Goal: Information Seeking & Learning: Learn about a topic

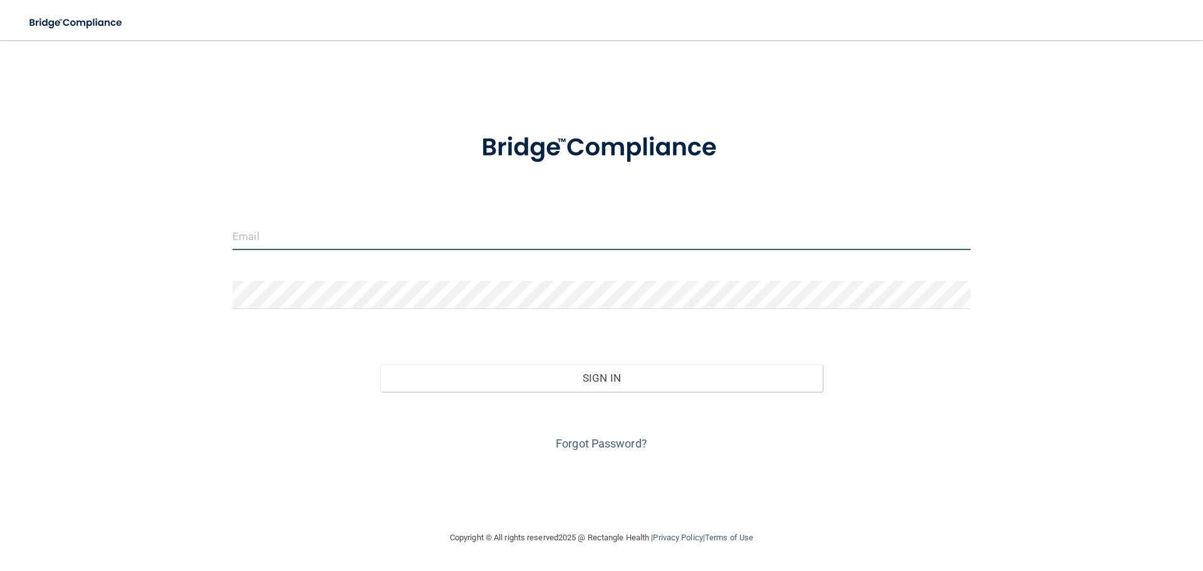
click at [301, 232] on input "email" at bounding box center [601, 236] width 738 height 28
type input "[EMAIL_ADDRESS][DOMAIN_NAME]"
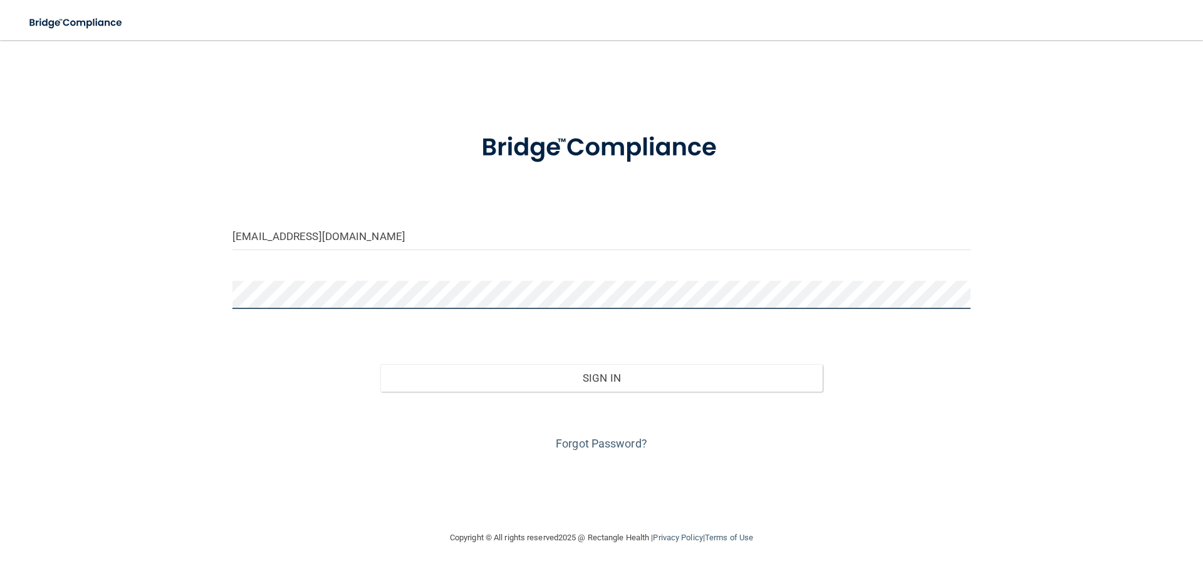
click at [380, 364] on button "Sign In" at bounding box center [601, 378] width 443 height 28
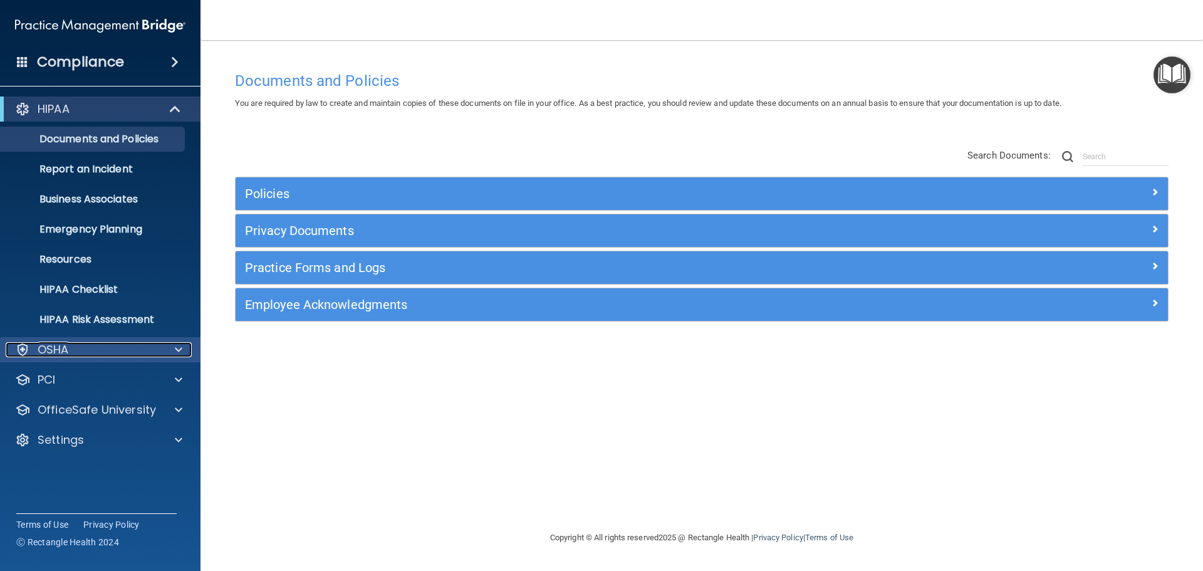
click at [48, 350] on p "OSHA" at bounding box center [53, 349] width 31 height 15
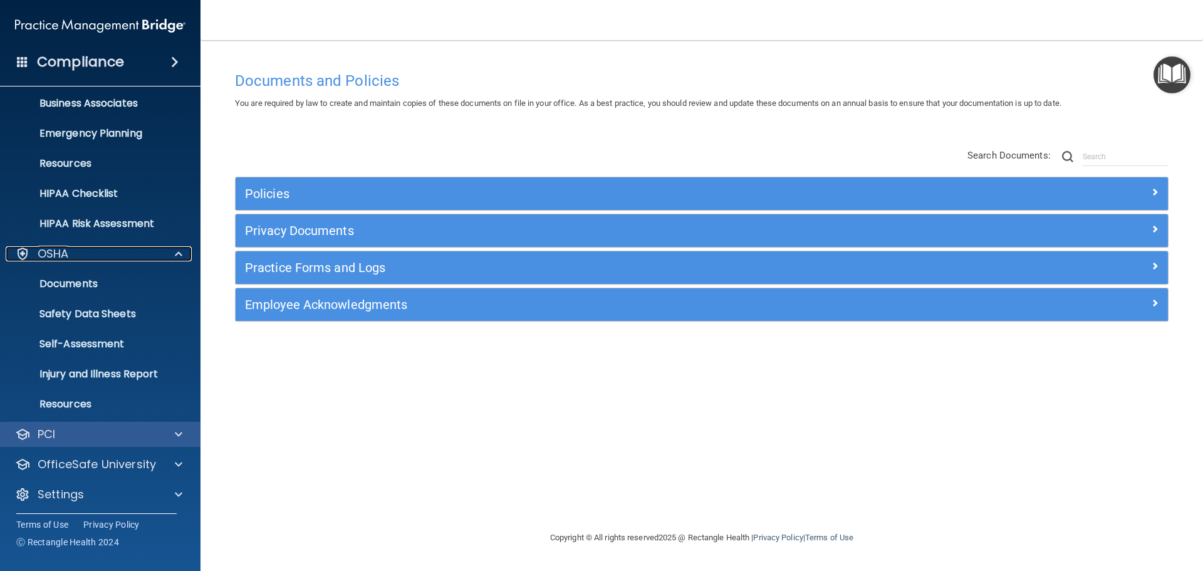
scroll to position [100, 0]
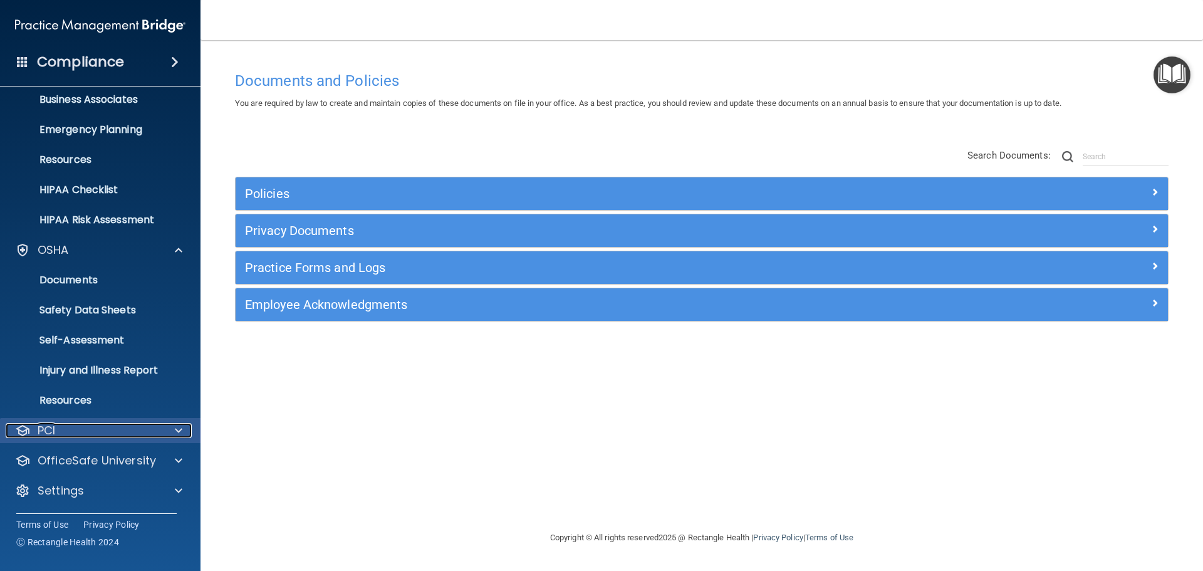
click at [58, 433] on div "PCI" at bounding box center [83, 430] width 155 height 15
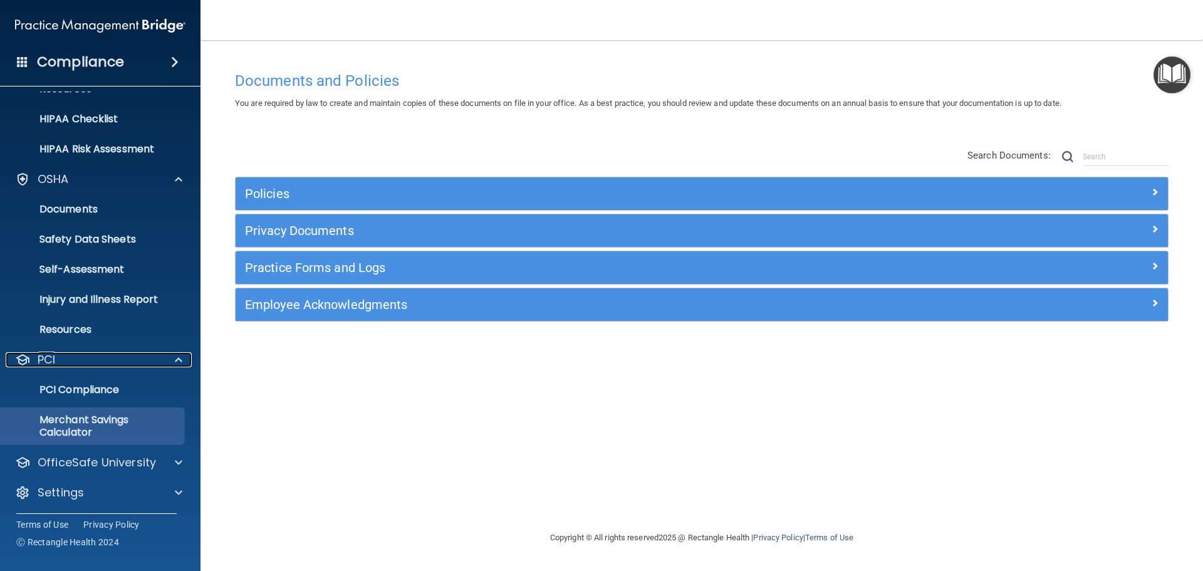
scroll to position [172, 0]
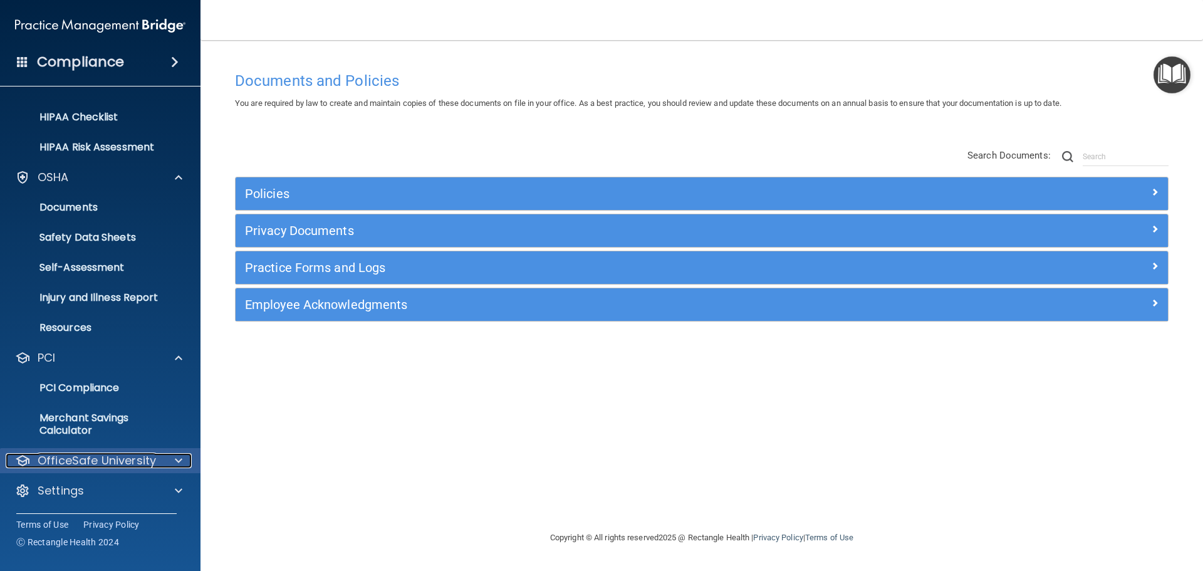
click at [95, 456] on p "OfficeSafe University" at bounding box center [97, 460] width 118 height 15
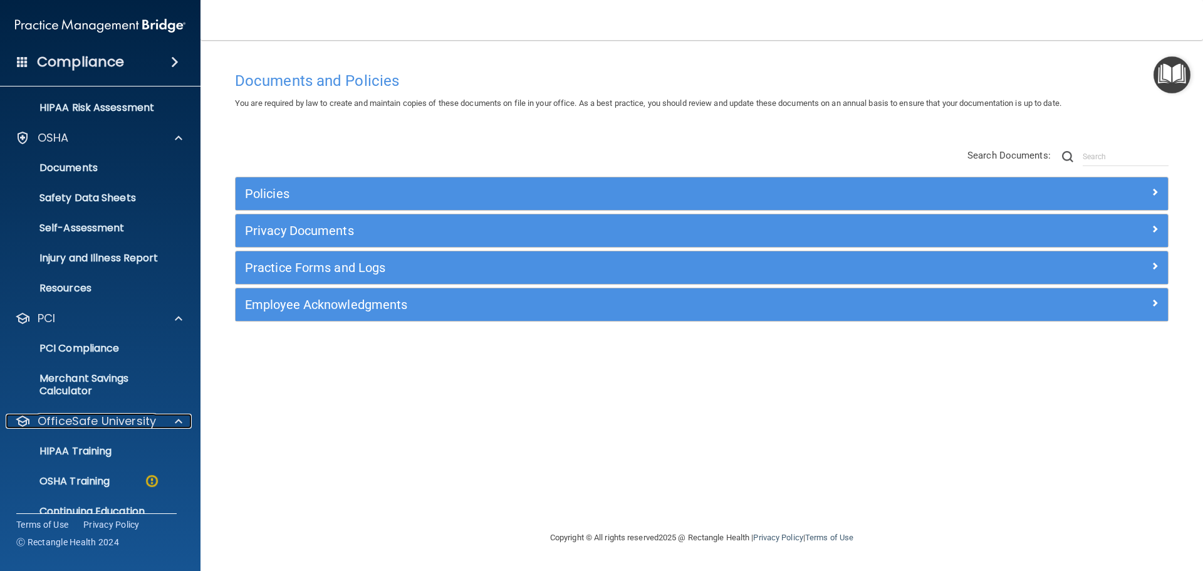
scroll to position [263, 0]
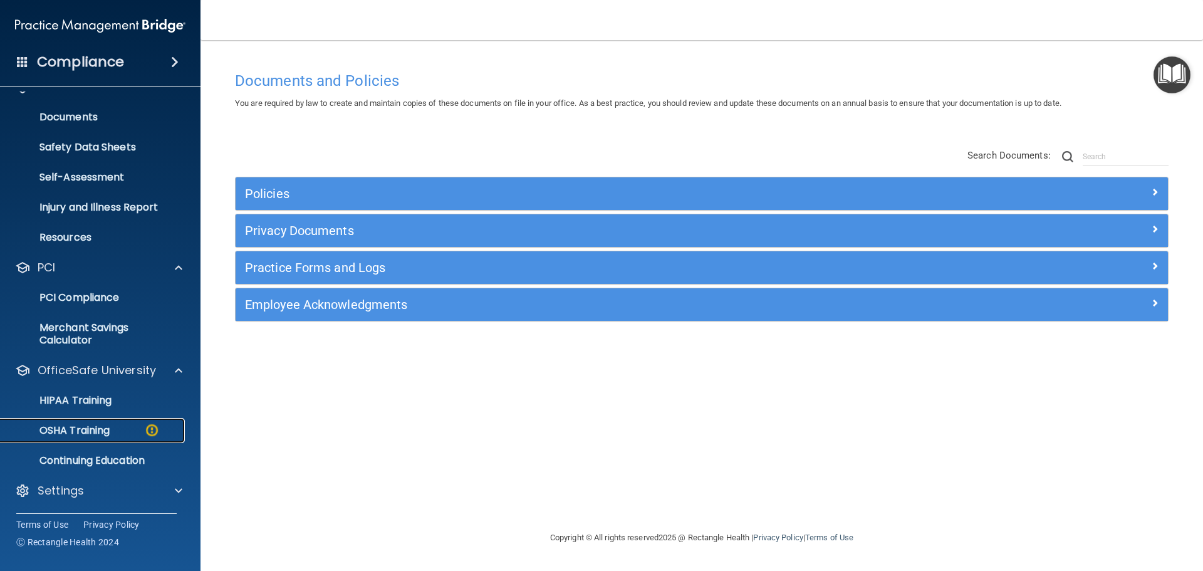
click at [91, 427] on p "OSHA Training" at bounding box center [59, 430] width 102 height 13
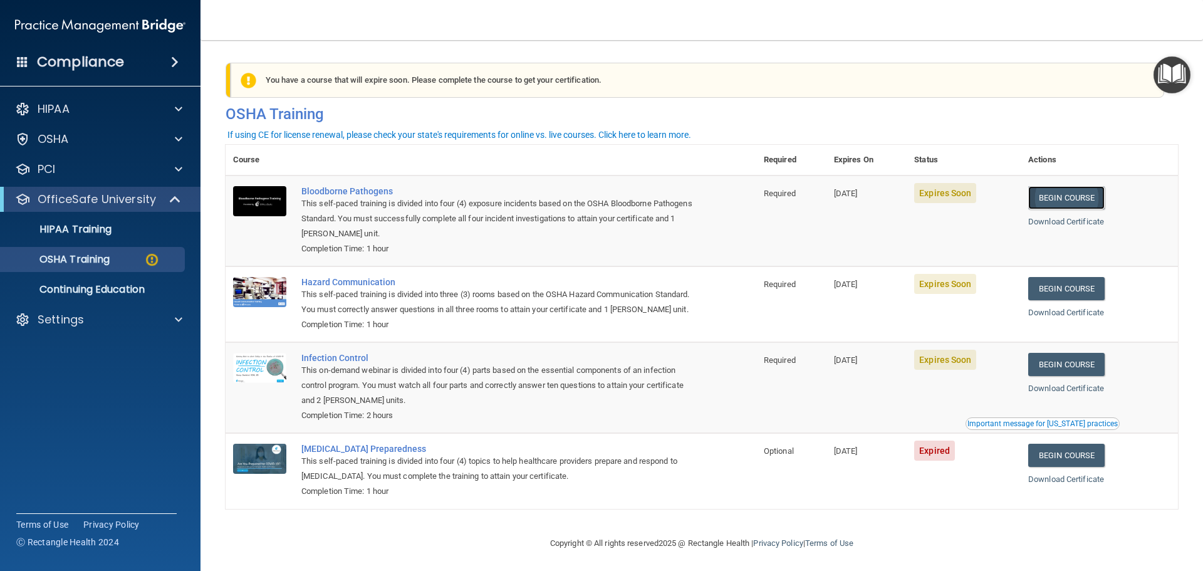
click at [1086, 204] on link "Begin Course" at bounding box center [1066, 197] width 76 height 23
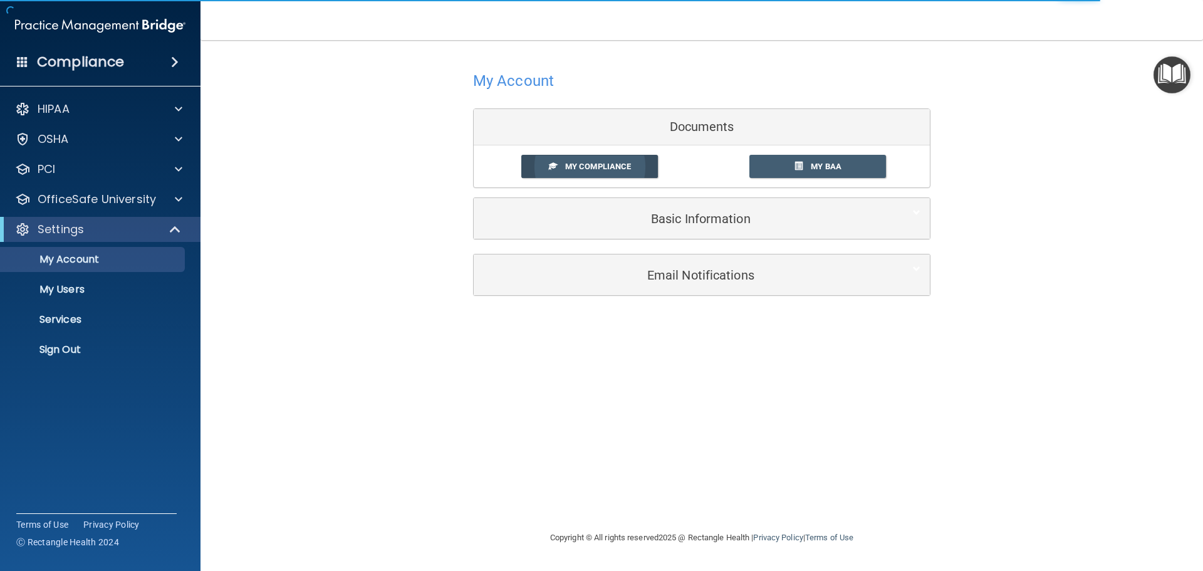
click at [611, 167] on span "My Compliance" at bounding box center [598, 166] width 66 height 9
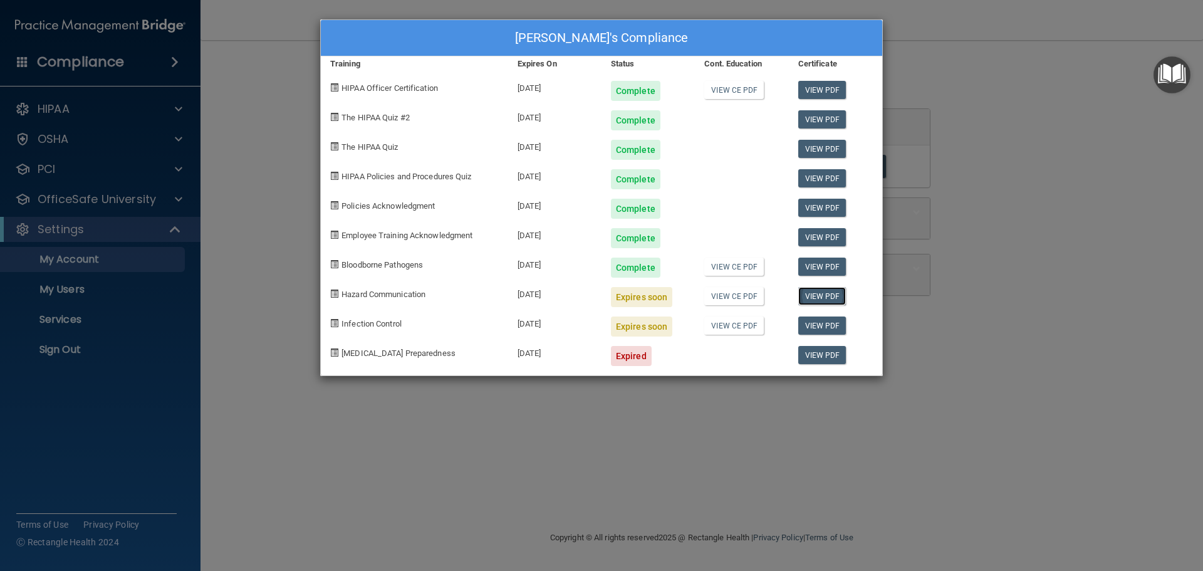
click at [825, 297] on link "View PDF" at bounding box center [822, 296] width 48 height 18
click at [67, 203] on div "Annie Good's Compliance Training Expires On Status Cont. Education Certificate …" at bounding box center [601, 285] width 1203 height 571
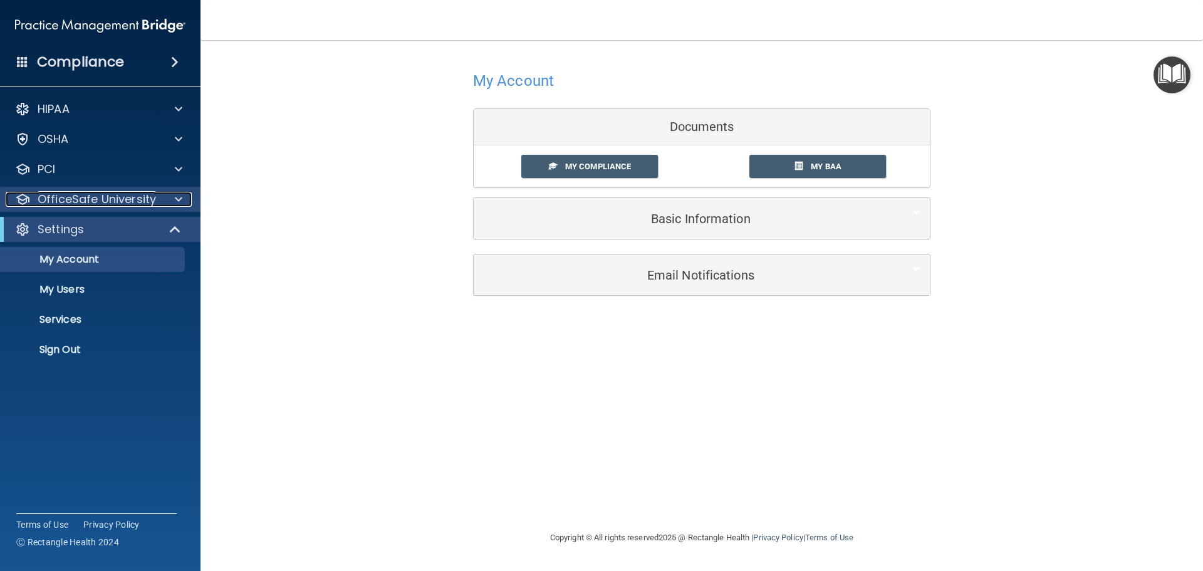
click at [69, 193] on p "OfficeSafe University" at bounding box center [97, 199] width 118 height 15
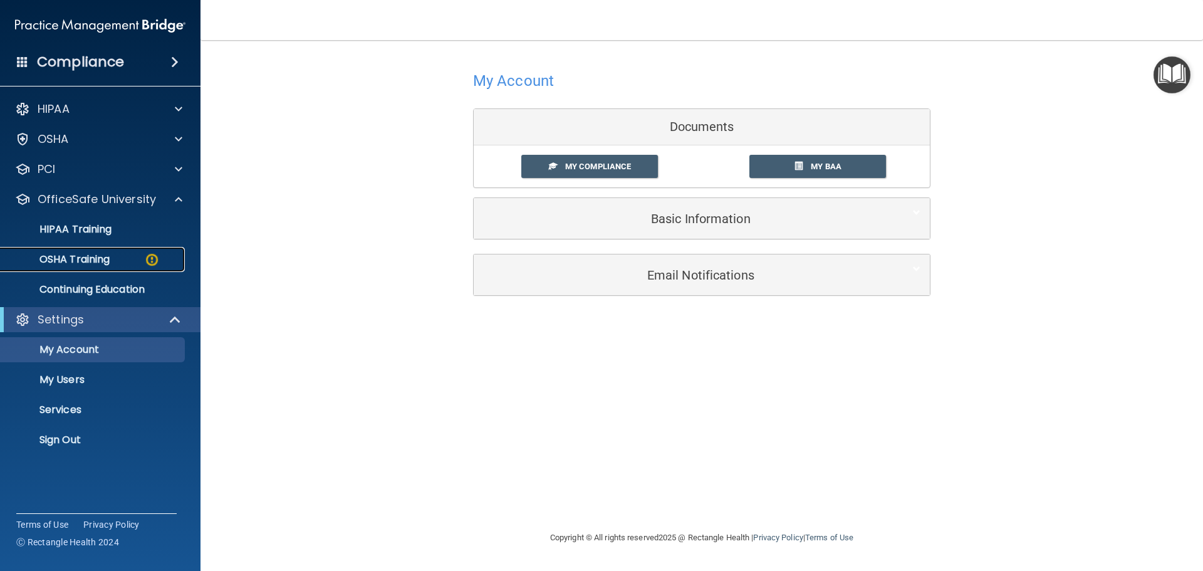
click at [72, 264] on p "OSHA Training" at bounding box center [59, 259] width 102 height 13
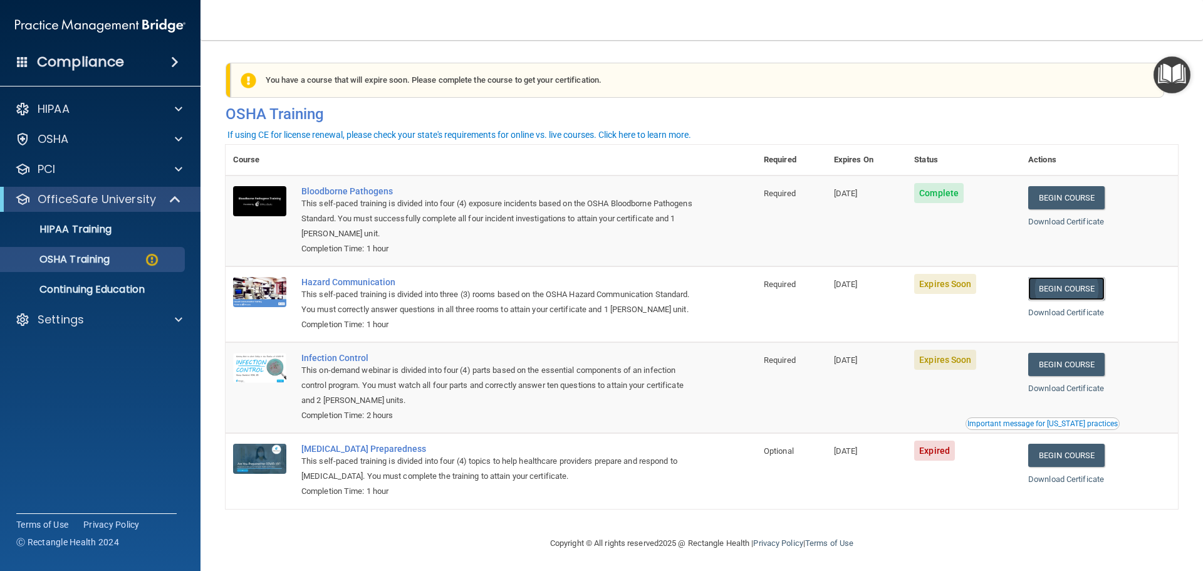
click at [1083, 287] on link "Begin Course" at bounding box center [1066, 288] width 76 height 23
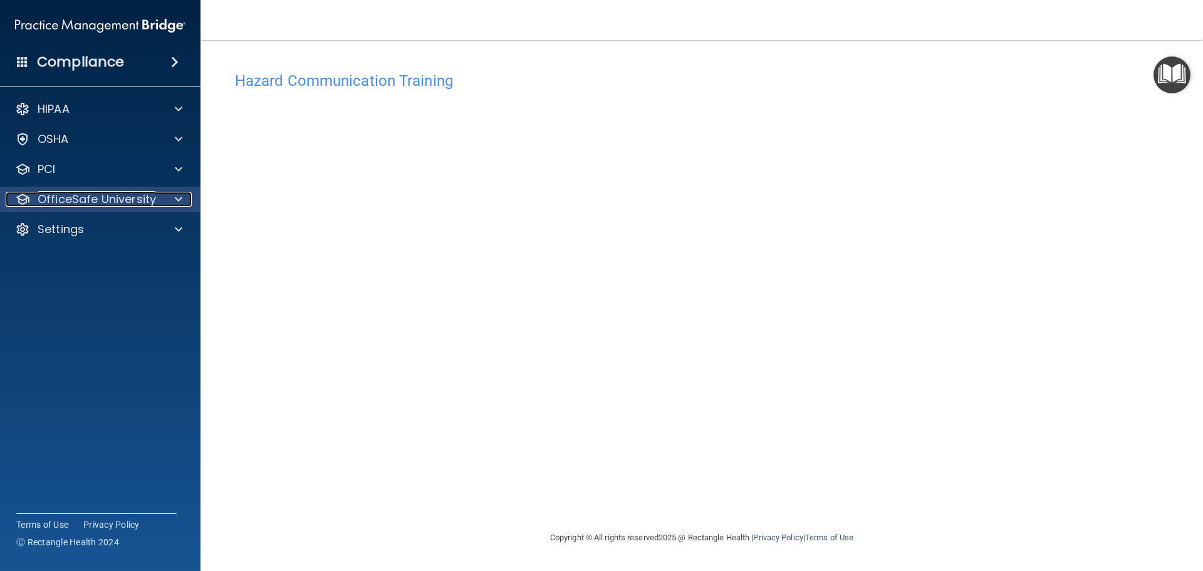
click at [118, 199] on p "OfficeSafe University" at bounding box center [97, 199] width 118 height 15
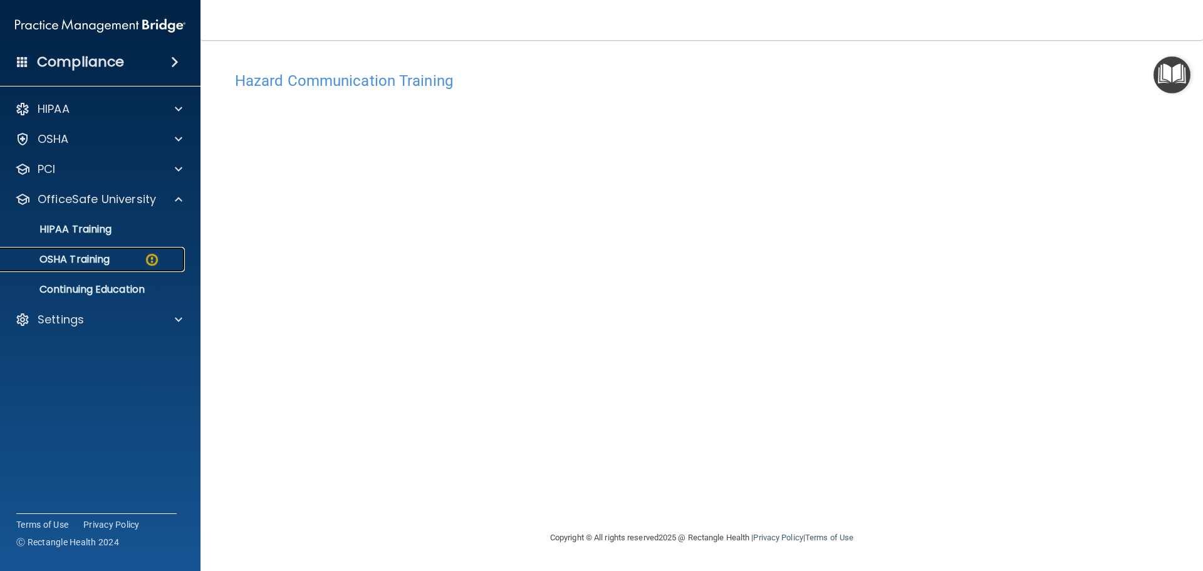
click at [88, 263] on p "OSHA Training" at bounding box center [59, 259] width 102 height 13
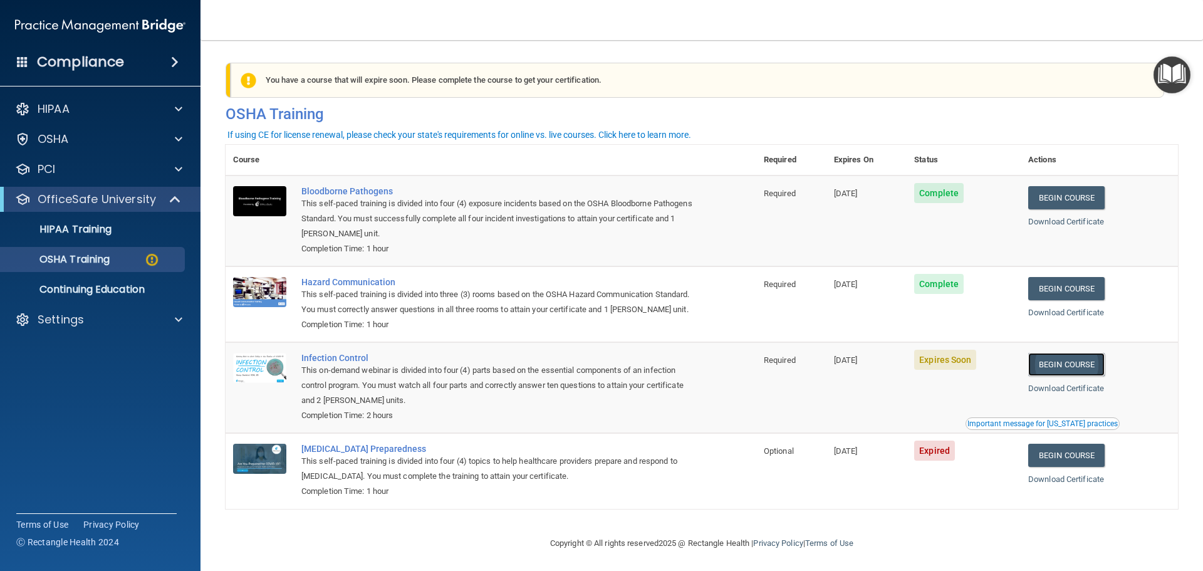
click at [1066, 376] on link "Begin Course" at bounding box center [1066, 364] width 76 height 23
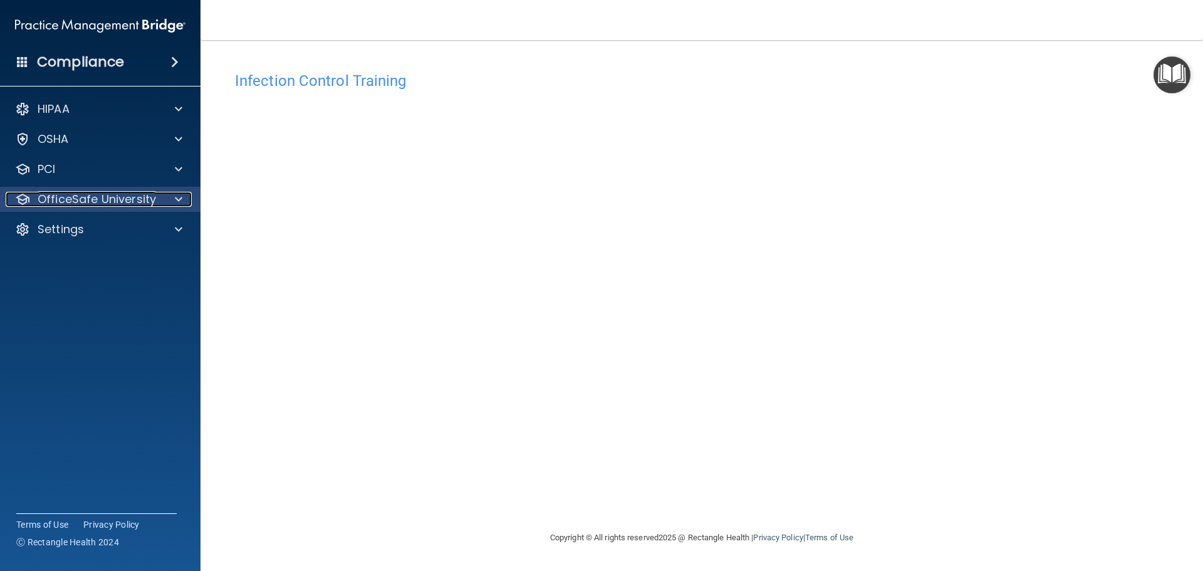
click at [107, 194] on p "OfficeSafe University" at bounding box center [97, 199] width 118 height 15
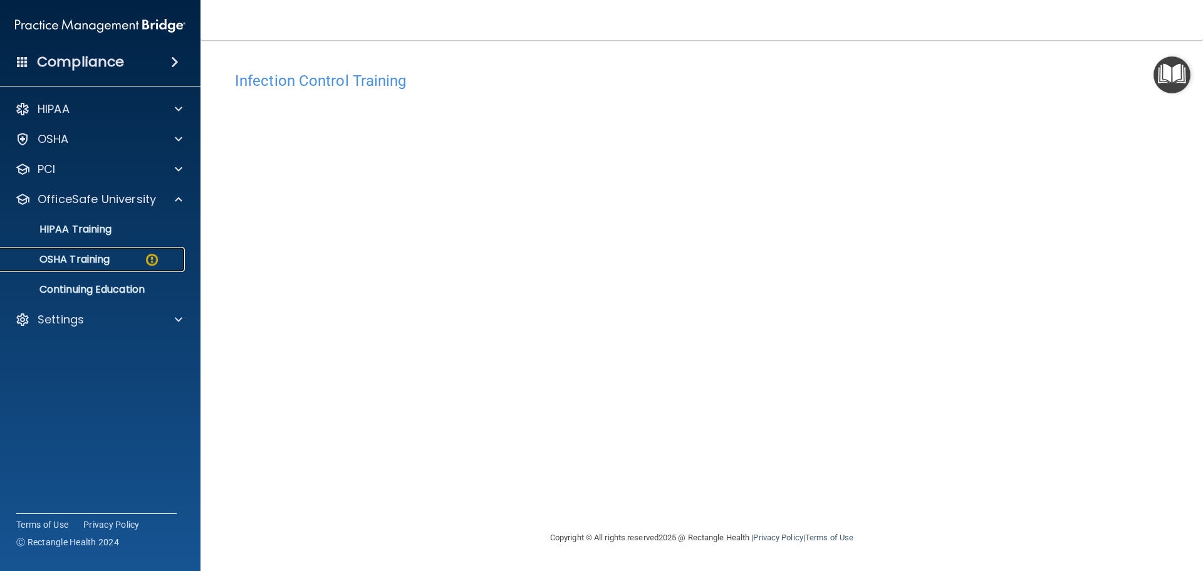
click at [77, 260] on p "OSHA Training" at bounding box center [59, 259] width 102 height 13
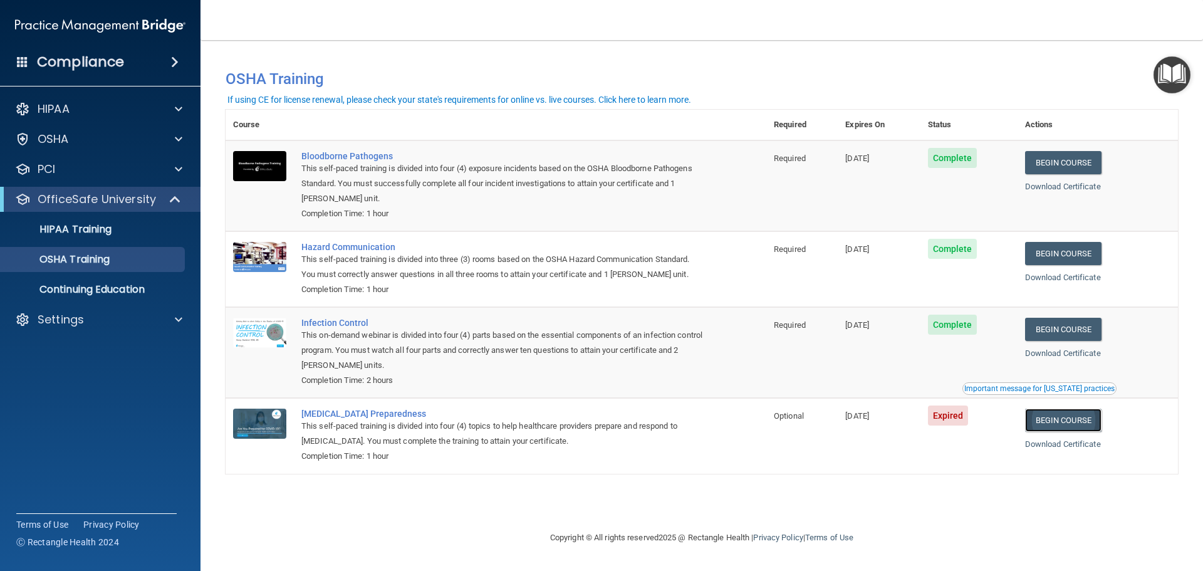
click at [1069, 422] on link "Begin Course" at bounding box center [1063, 420] width 76 height 23
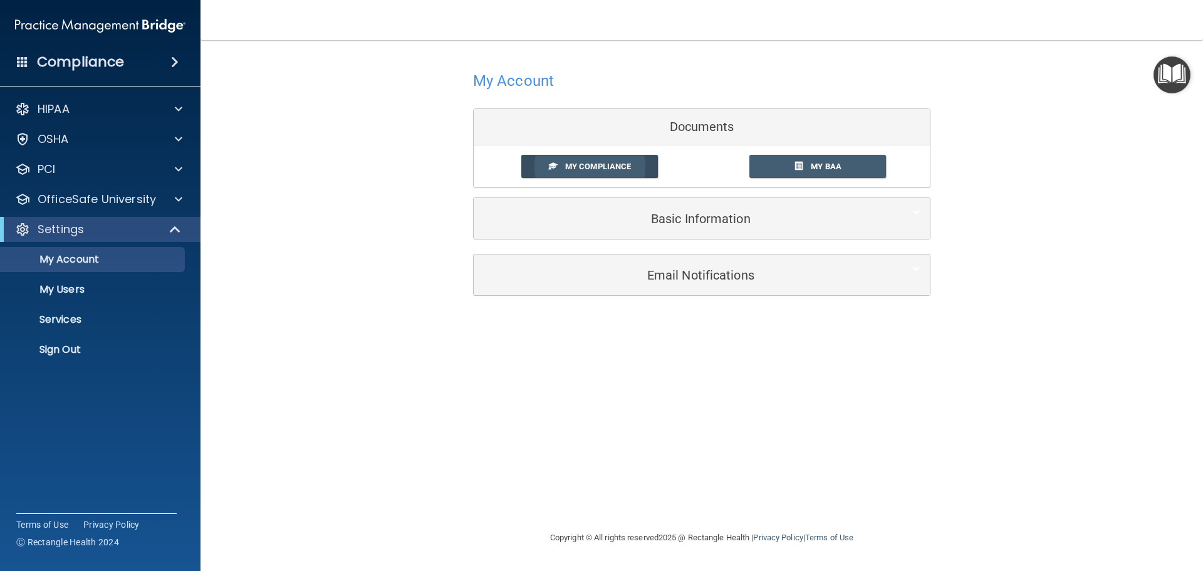
click at [594, 171] on span "My Compliance" at bounding box center [598, 166] width 66 height 9
